Goal: Use online tool/utility: Utilize a website feature to perform a specific function

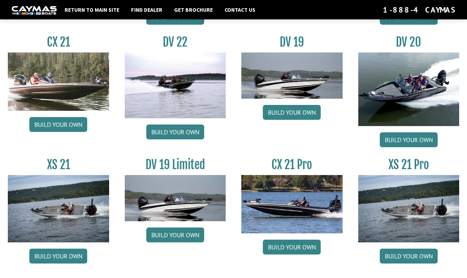
scroll to position [870, 0]
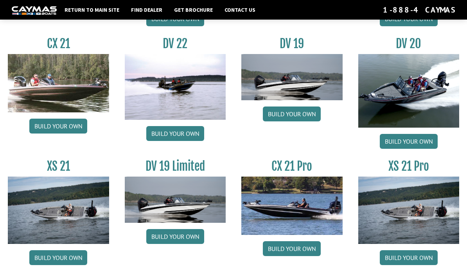
click at [422, 107] on img at bounding box center [408, 90] width 101 height 73
click at [424, 148] on link "Build your own" at bounding box center [409, 141] width 58 height 15
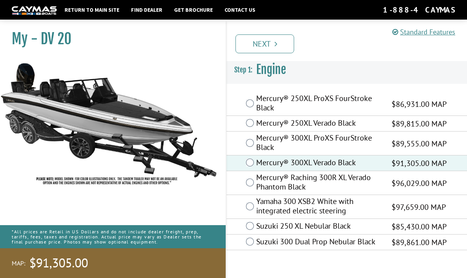
click at [275, 45] on icon "Pagination" at bounding box center [275, 44] width 3 height 8
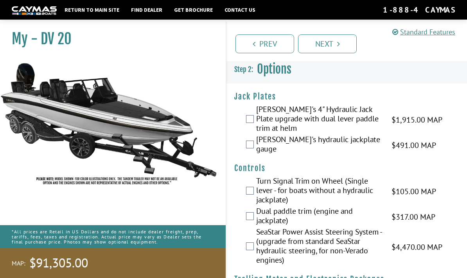
click at [258, 114] on label "[PERSON_NAME]'s 4" Hydraulic Jack Plate upgrade with dual lever paddle trim at …" at bounding box center [318, 119] width 125 height 30
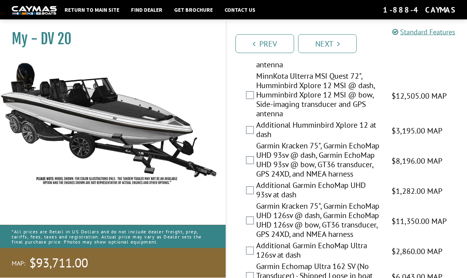
scroll to position [481, 0]
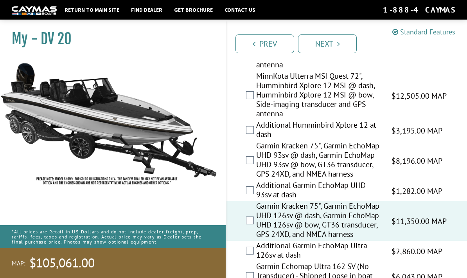
click at [258, 240] on label "Additional Garmin EchoMap Ultra 126sv at dash" at bounding box center [318, 250] width 125 height 21
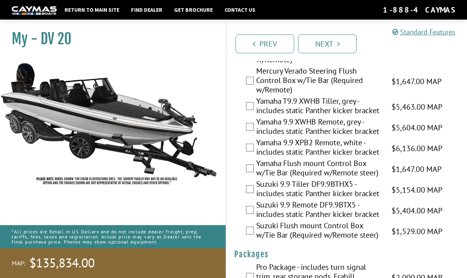
scroll to position [2497, 0]
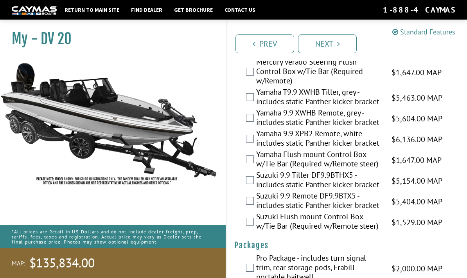
click at [326, 41] on link "Next" at bounding box center [327, 43] width 59 height 19
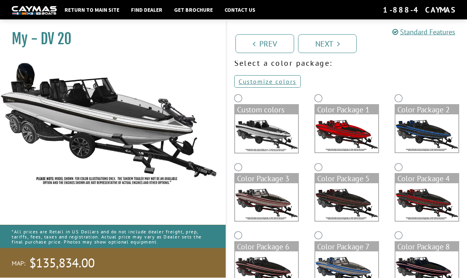
scroll to position [0, 0]
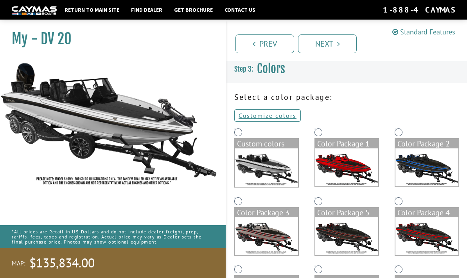
click at [272, 172] on img at bounding box center [266, 167] width 63 height 38
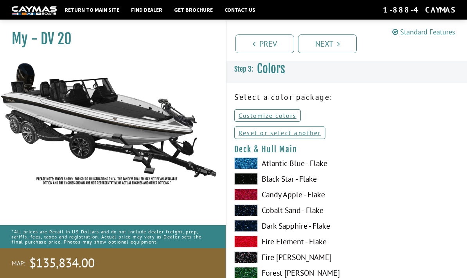
click at [265, 43] on link "Prev" at bounding box center [264, 43] width 59 height 19
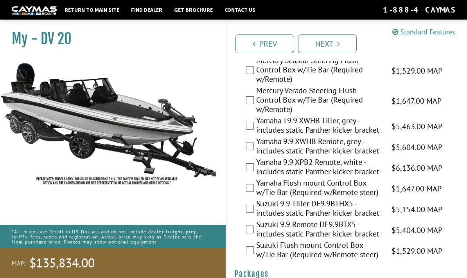
scroll to position [2497, 0]
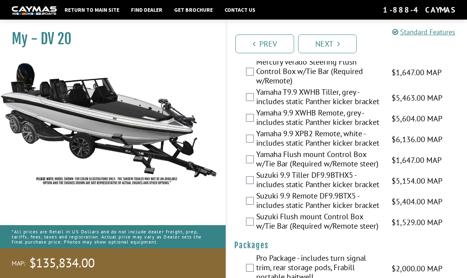
click at [334, 44] on link "Next" at bounding box center [327, 43] width 59 height 19
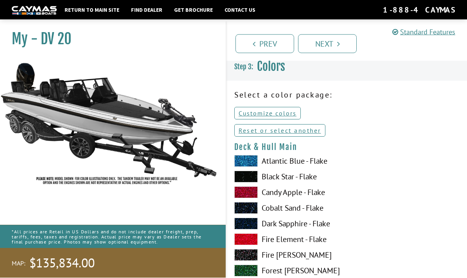
scroll to position [0, 0]
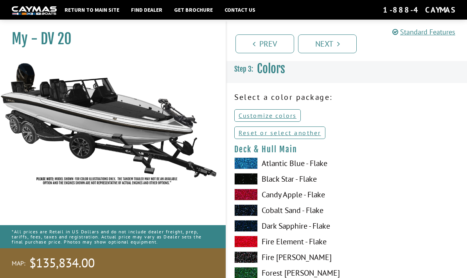
click at [321, 135] on link "Reset or select another" at bounding box center [279, 132] width 91 height 13
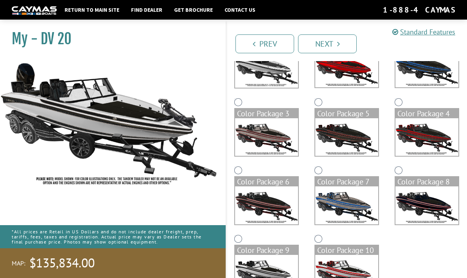
scroll to position [130, 0]
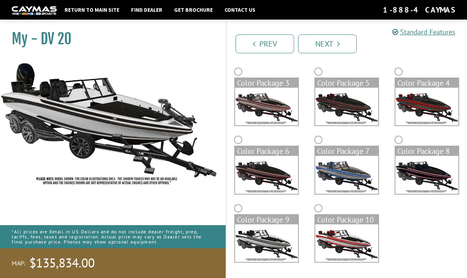
click at [333, 41] on link "Next" at bounding box center [327, 43] width 59 height 19
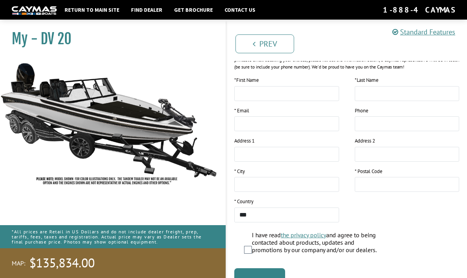
scroll to position [124, 0]
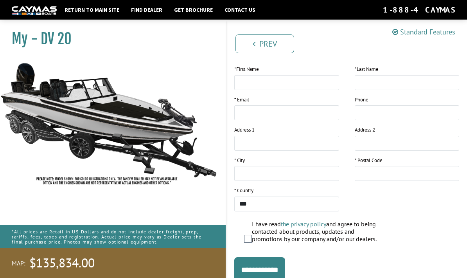
click at [285, 272] on input "**********" at bounding box center [259, 269] width 51 height 25
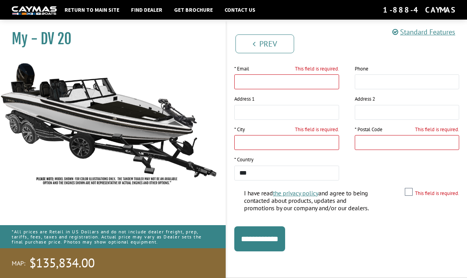
click at [271, 43] on link "Prev" at bounding box center [264, 43] width 59 height 19
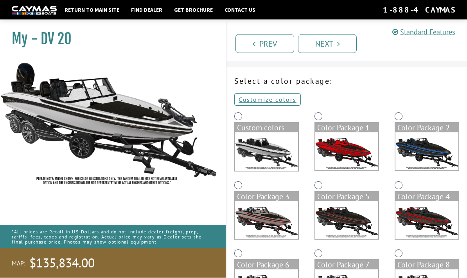
scroll to position [13, 0]
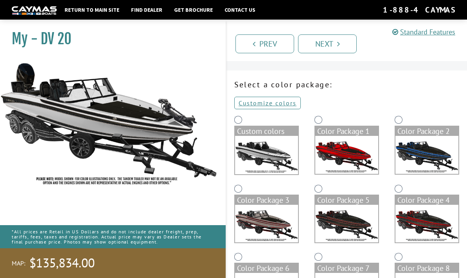
click at [274, 50] on link "Prev" at bounding box center [264, 43] width 59 height 19
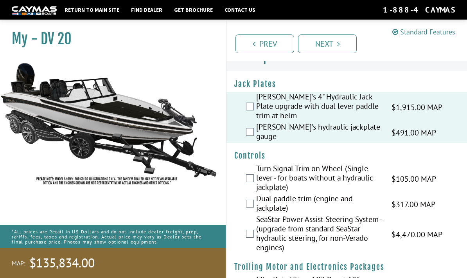
click at [279, 48] on link "Prev" at bounding box center [264, 43] width 59 height 19
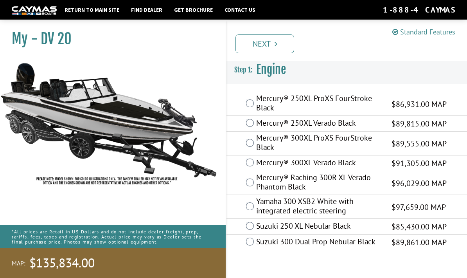
scroll to position [0, 0]
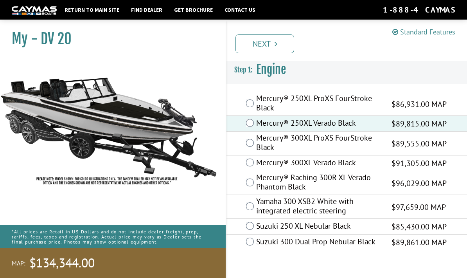
click at [278, 44] on link "Next" at bounding box center [264, 43] width 59 height 19
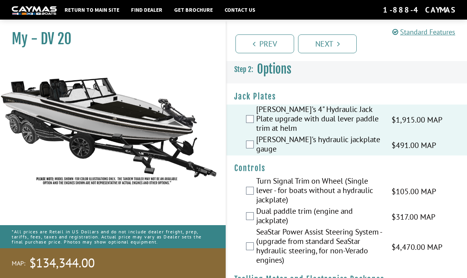
click at [272, 43] on link "Prev" at bounding box center [264, 43] width 59 height 19
